Goal: Task Accomplishment & Management: Use online tool/utility

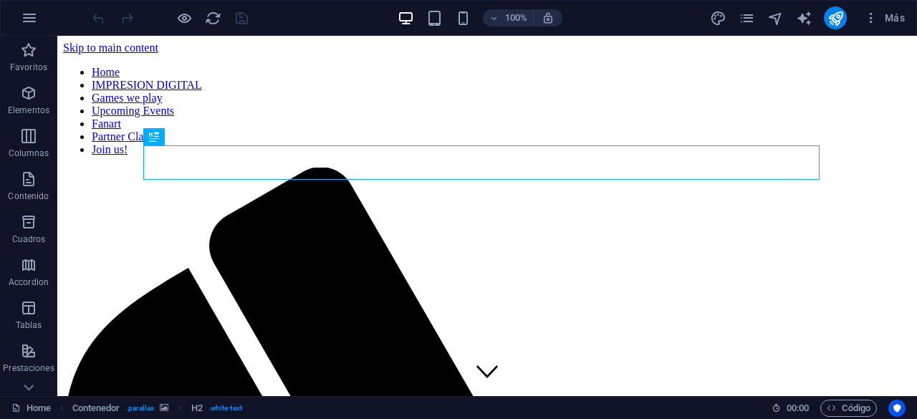
scroll to position [559, 0]
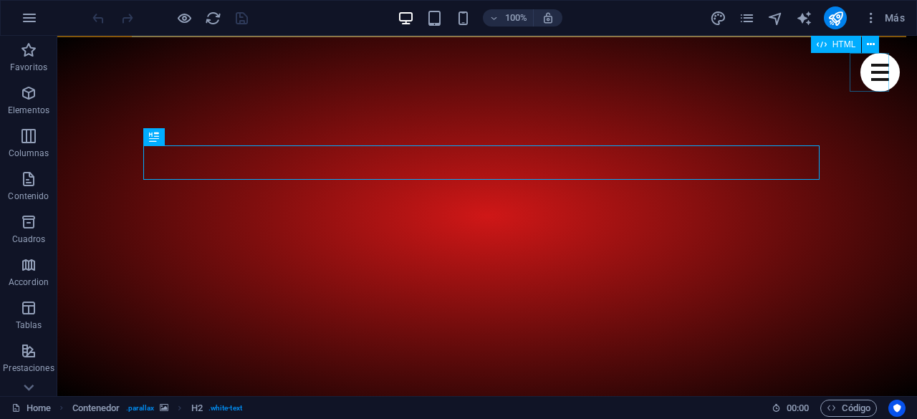
click at [867, 76] on div "Menu" at bounding box center [880, 72] width 39 height 39
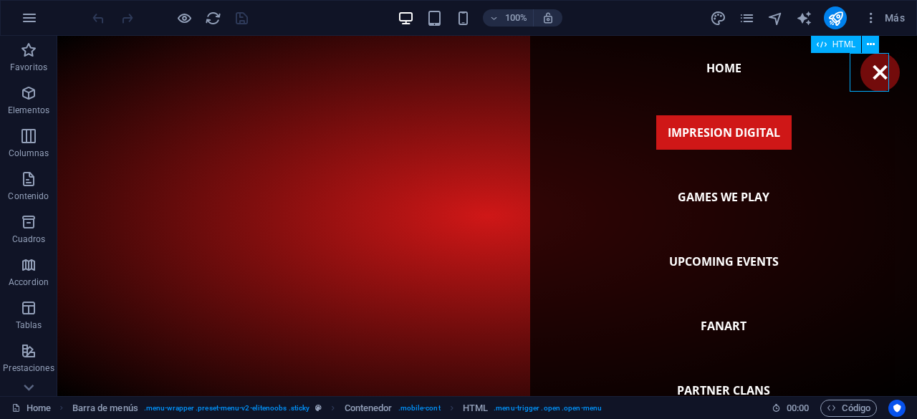
click at [867, 77] on div "Menu" at bounding box center [880, 72] width 39 height 39
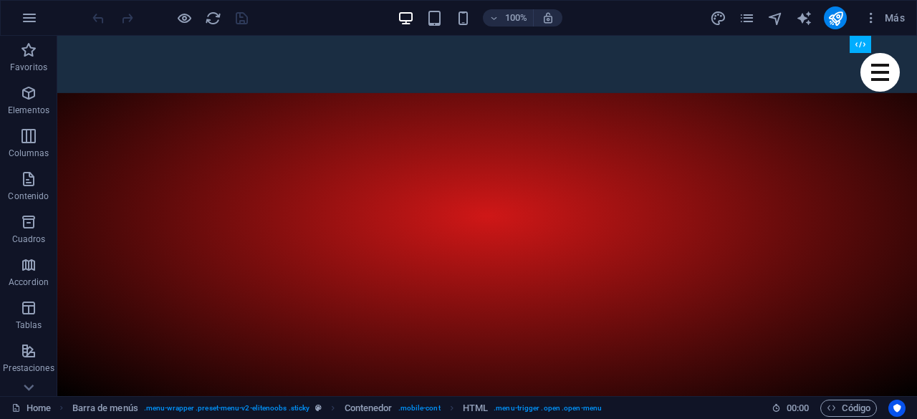
scroll to position [460, 0]
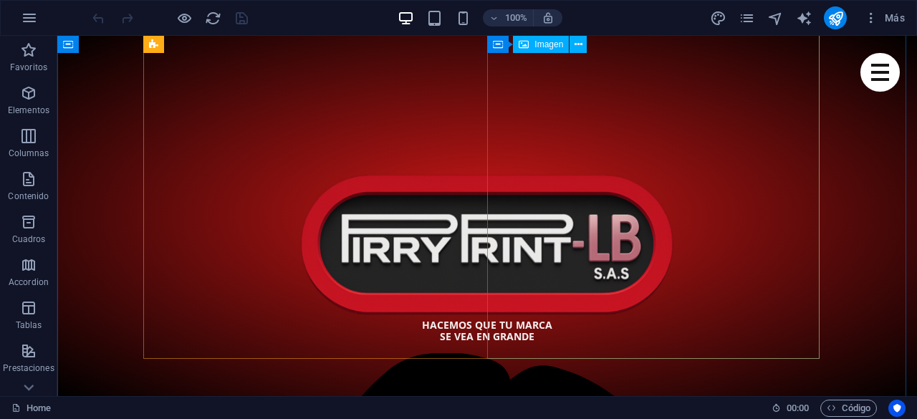
scroll to position [819, 0]
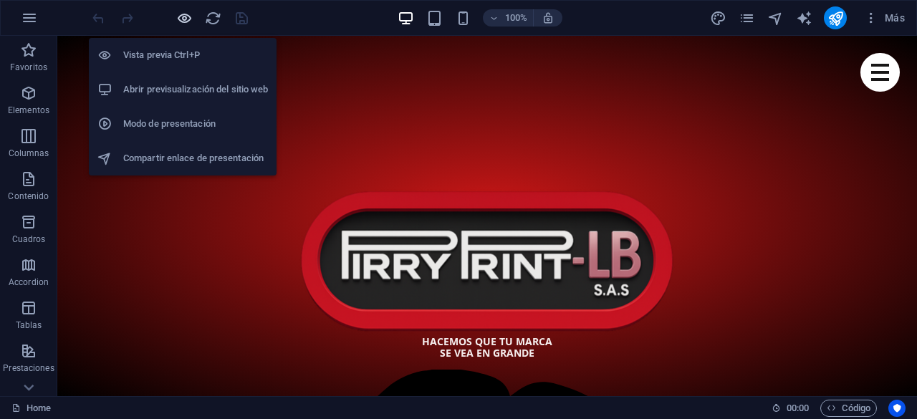
click at [177, 14] on icon "button" at bounding box center [184, 18] width 16 height 16
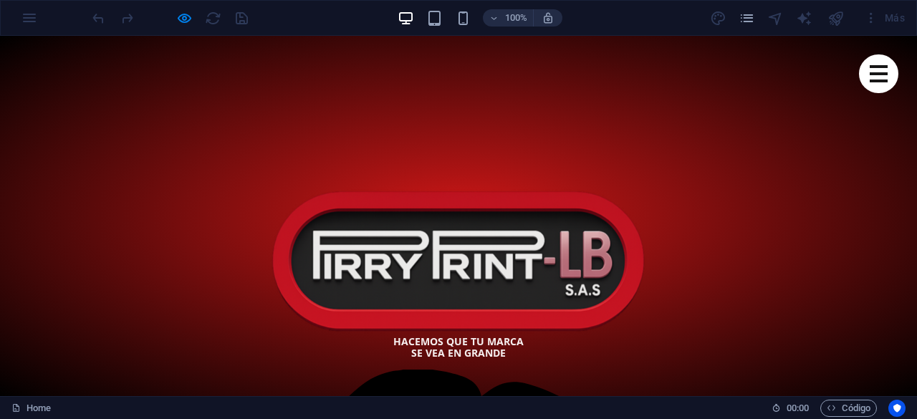
scroll to position [907, 0]
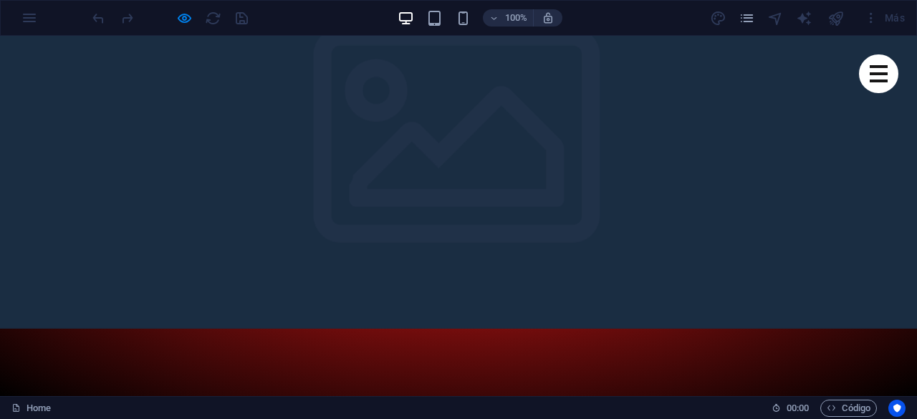
drag, startPoint x: 482, startPoint y: 339, endPoint x: 148, endPoint y: 113, distance: 403.1
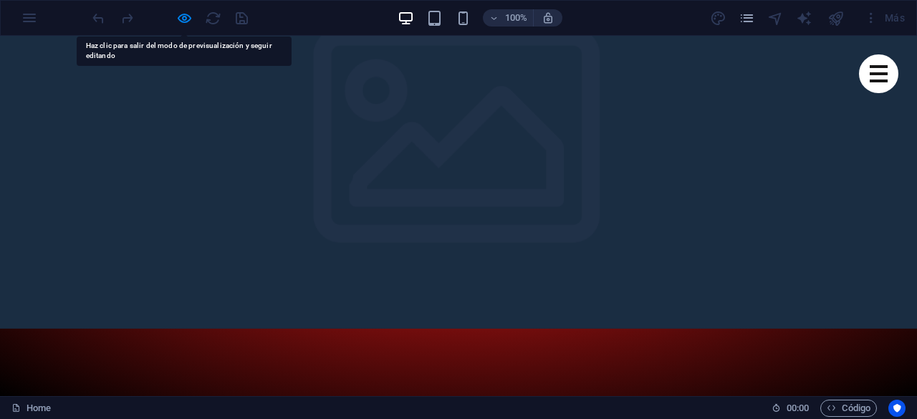
copy div "Lorem ipsum dolor sit amet, consectetur adipisicing elit. Error, repellendus it…"
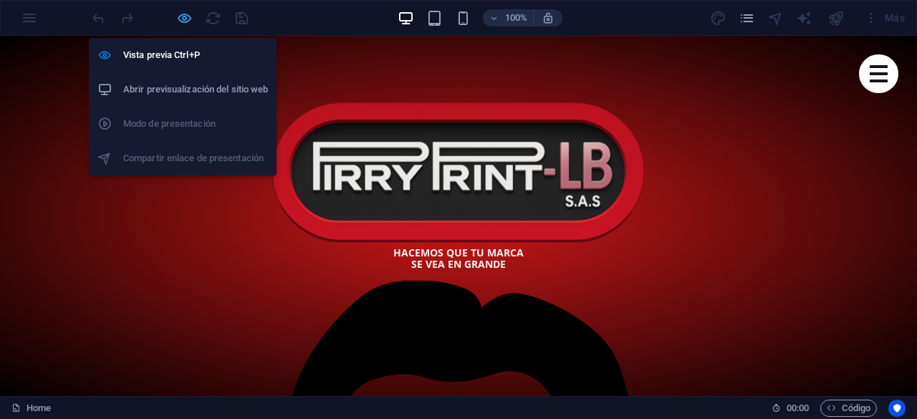
click at [182, 12] on icon "button" at bounding box center [184, 18] width 16 height 16
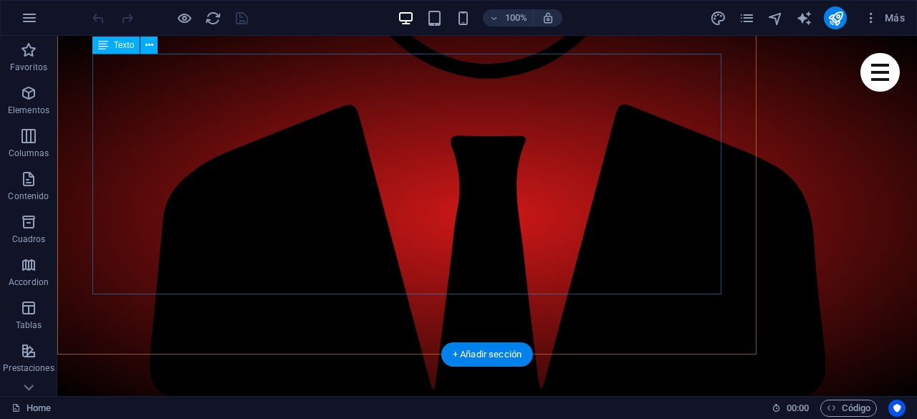
scroll to position [1624, 0]
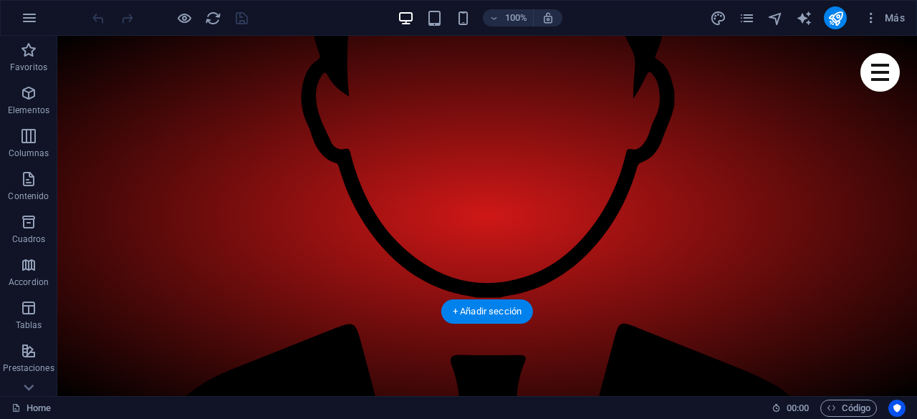
scroll to position [1409, 0]
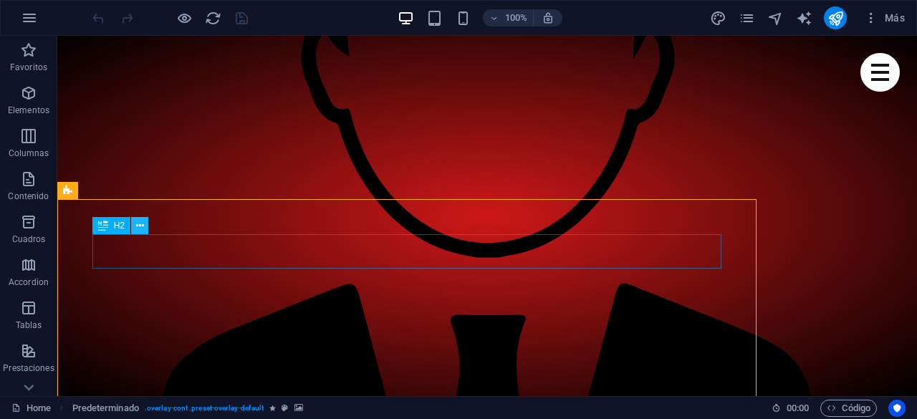
click at [139, 231] on icon at bounding box center [140, 226] width 8 height 15
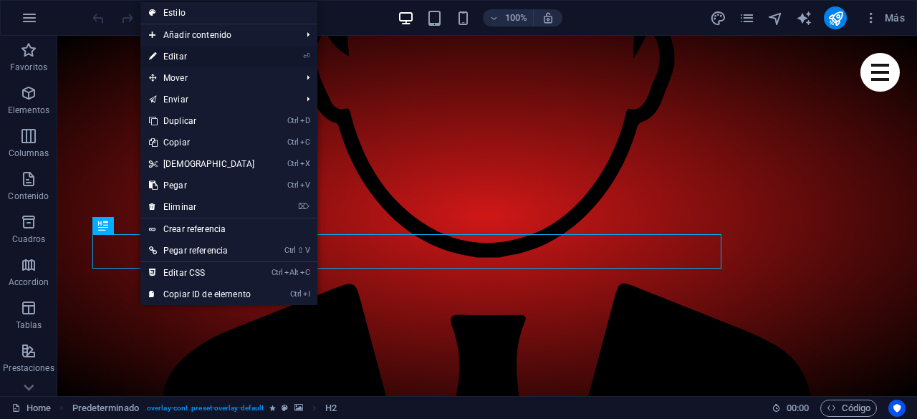
click at [201, 53] on link "⏎ Editar" at bounding box center [201, 57] width 123 height 22
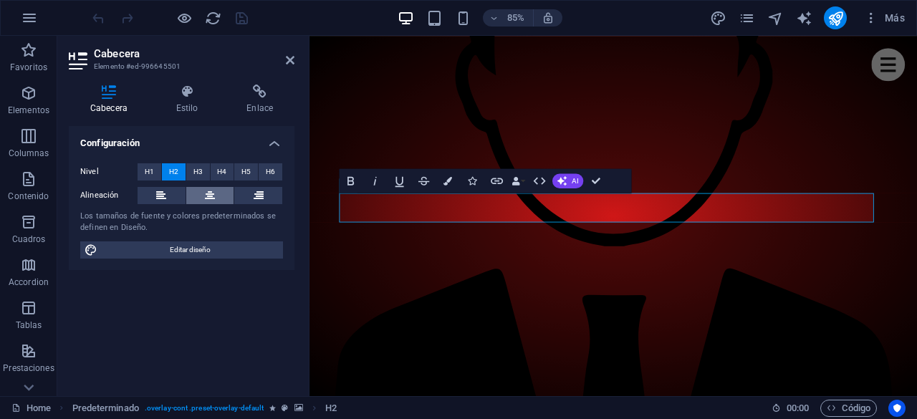
click at [216, 191] on button at bounding box center [210, 195] width 48 height 17
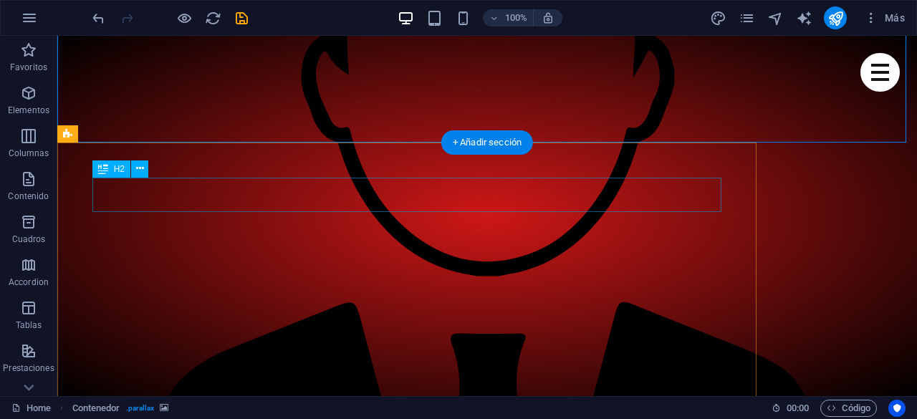
scroll to position [1468, 0]
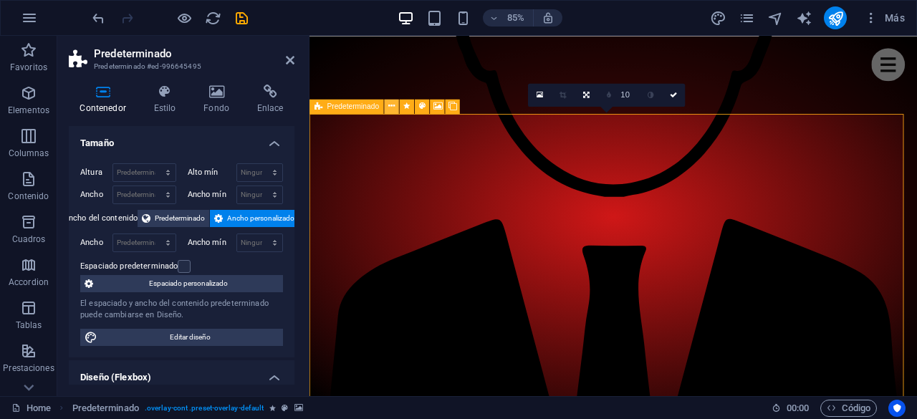
click at [393, 107] on icon at bounding box center [391, 106] width 6 height 13
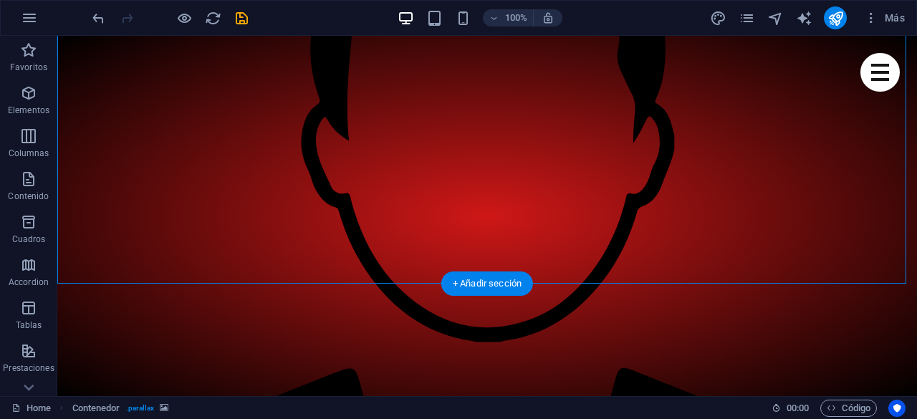
scroll to position [1396, 0]
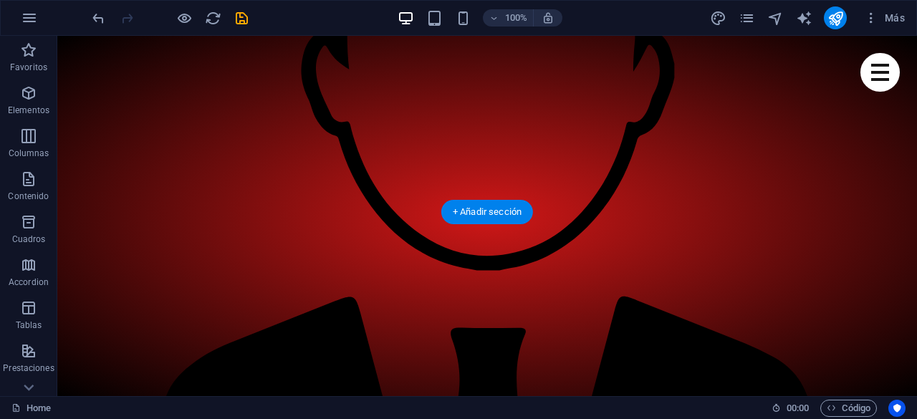
drag, startPoint x: 411, startPoint y: 213, endPoint x: 585, endPoint y: 240, distance: 176.3
drag, startPoint x: 586, startPoint y: 240, endPoint x: 760, endPoint y: 234, distance: 173.6
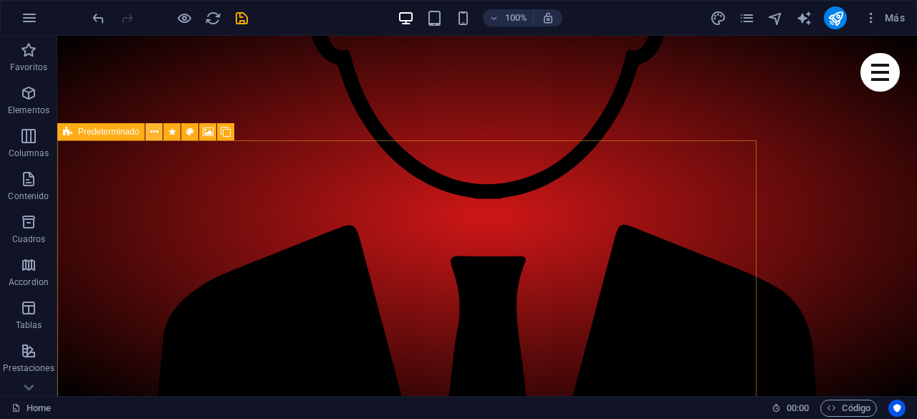
click at [155, 133] on icon at bounding box center [155, 132] width 8 height 15
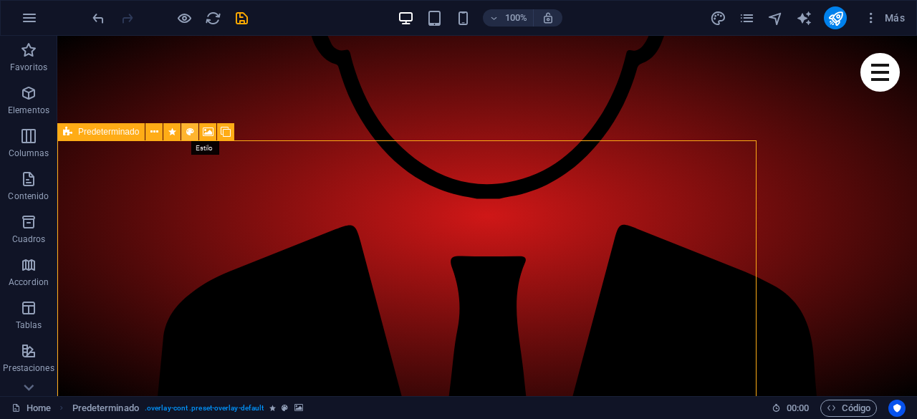
click at [192, 130] on icon at bounding box center [190, 132] width 8 height 15
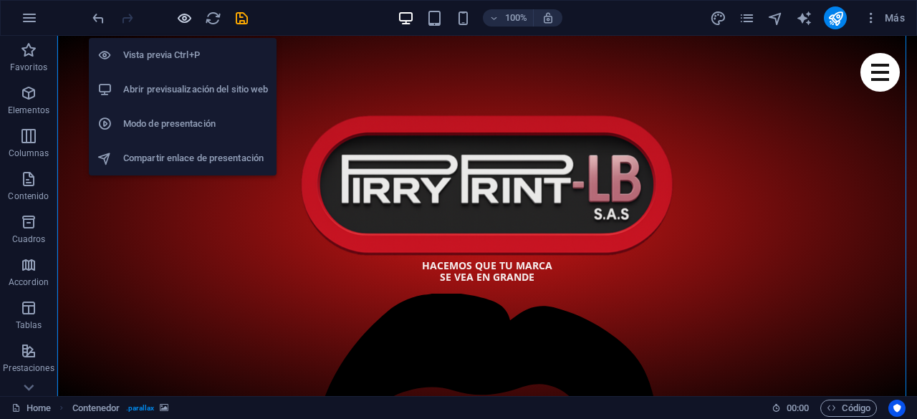
click at [186, 19] on icon "button" at bounding box center [184, 18] width 16 height 16
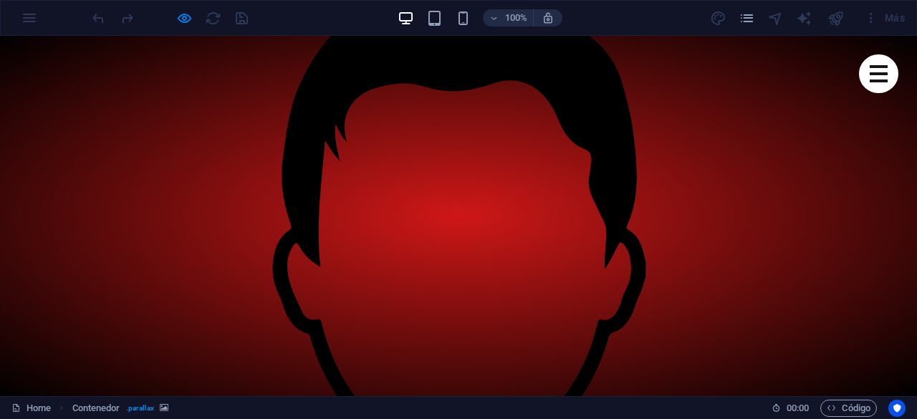
scroll to position [1325, 0]
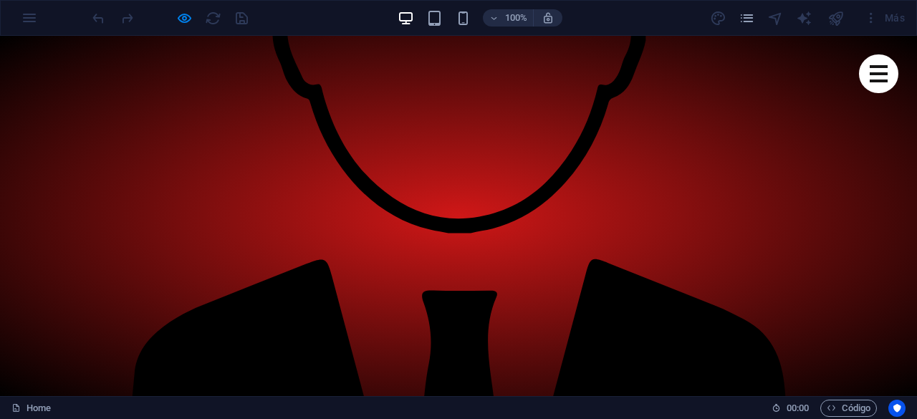
scroll to position [1577, 0]
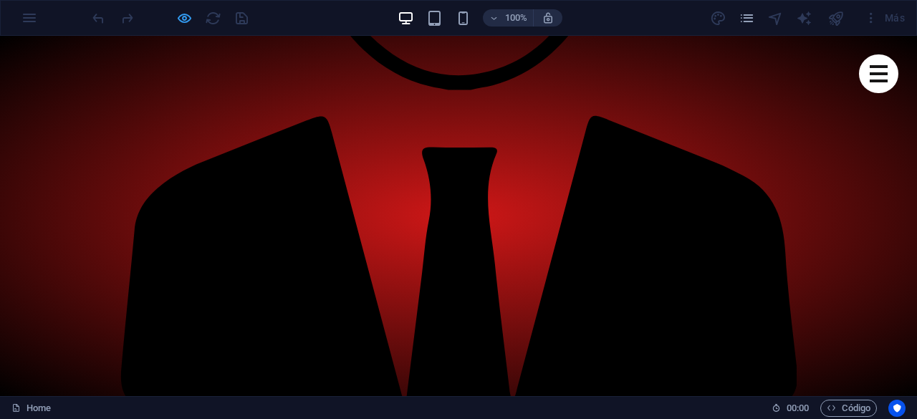
click at [186, 14] on icon "button" at bounding box center [184, 18] width 16 height 16
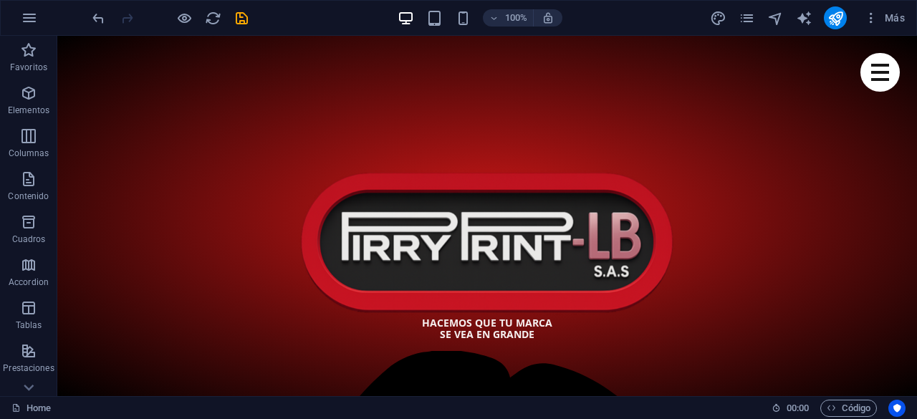
scroll to position [783, 0]
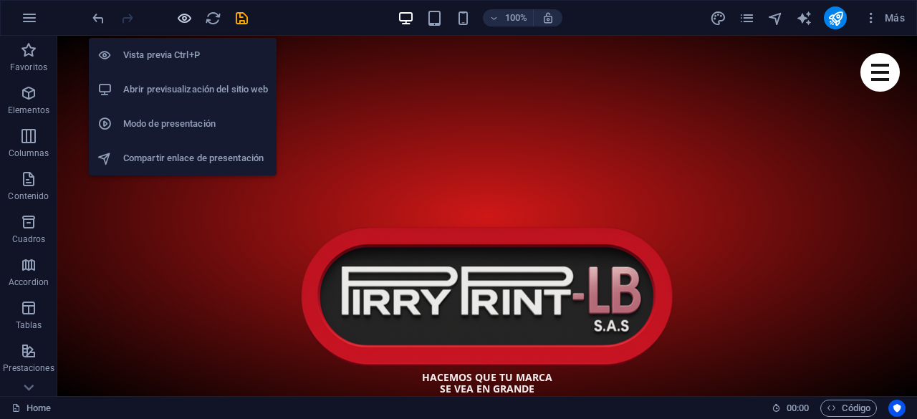
click at [183, 16] on icon "button" at bounding box center [184, 18] width 16 height 16
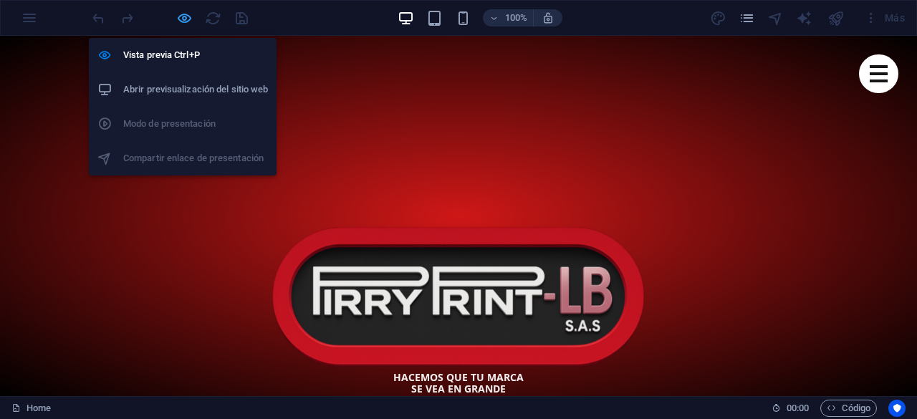
click at [183, 16] on icon "button" at bounding box center [184, 18] width 16 height 16
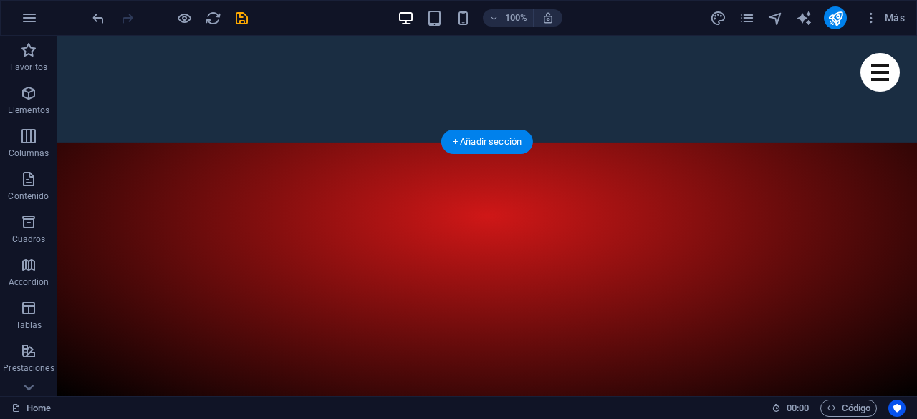
scroll to position [568, 0]
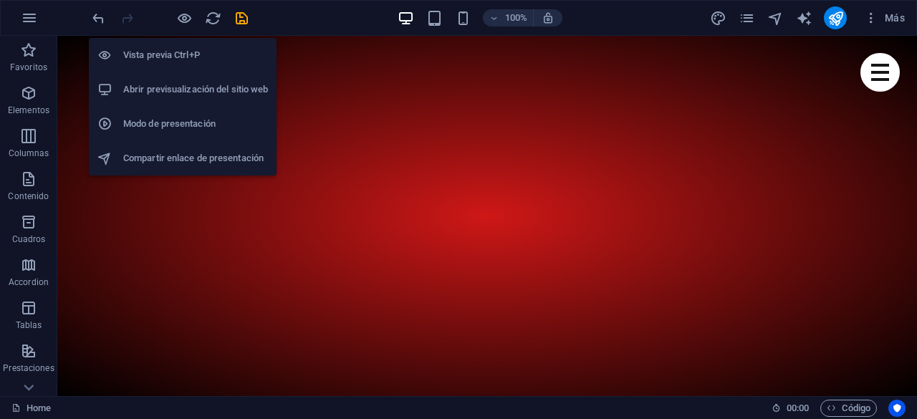
click at [189, 91] on h6 "Abrir previsualización del sitio web" at bounding box center [195, 89] width 145 height 17
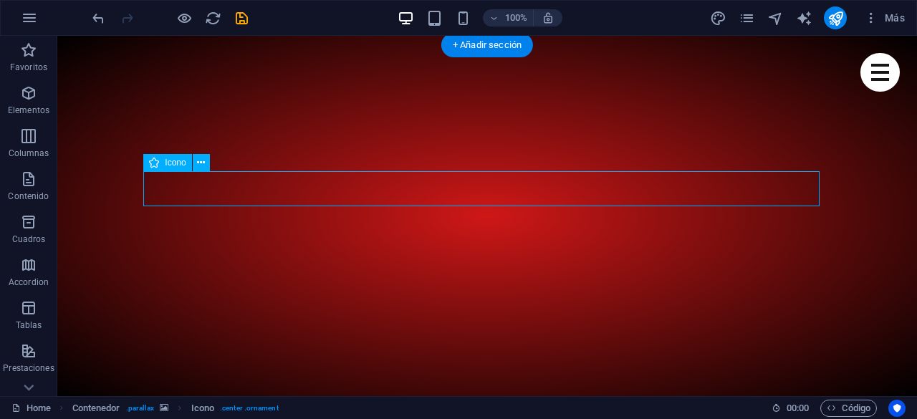
select select "xMidYMid"
select select "px"
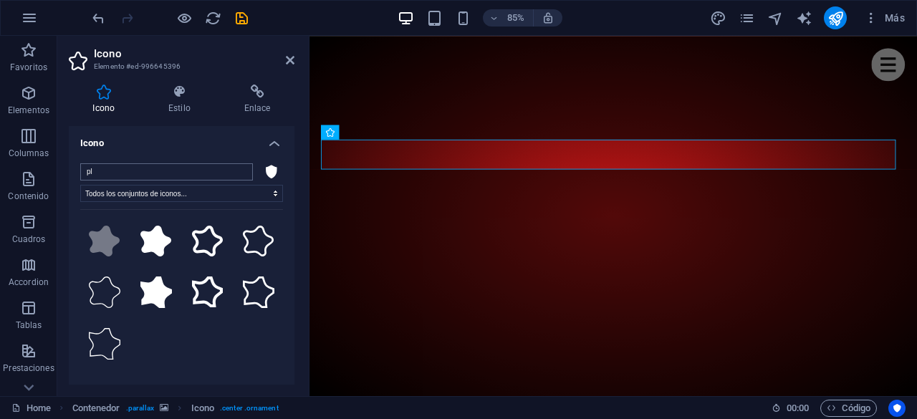
type input "p"
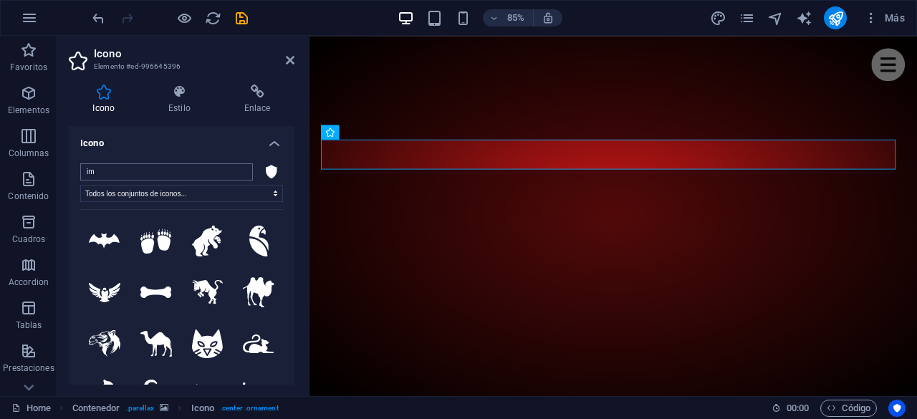
type input "i"
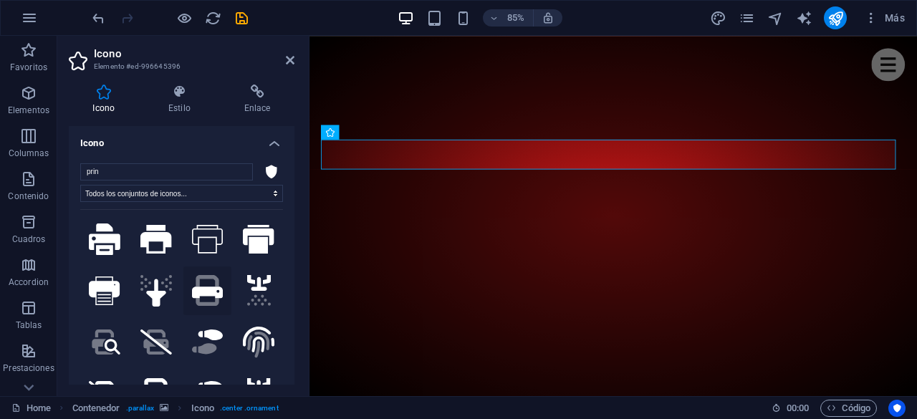
scroll to position [0, 0]
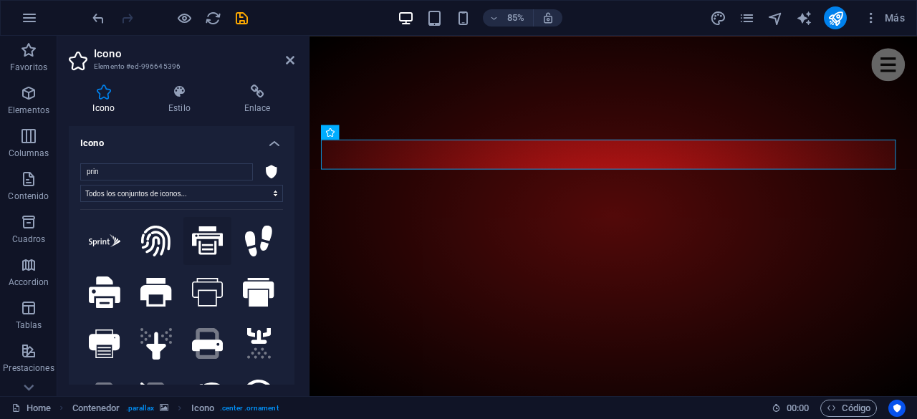
type input "prin"
click at [208, 240] on icon at bounding box center [208, 240] width 32 height 29
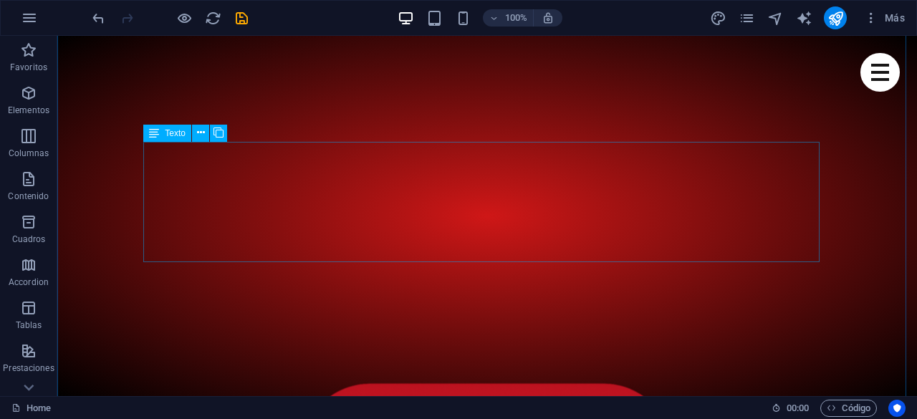
scroll to position [639, 0]
